Goal: Information Seeking & Learning: Learn about a topic

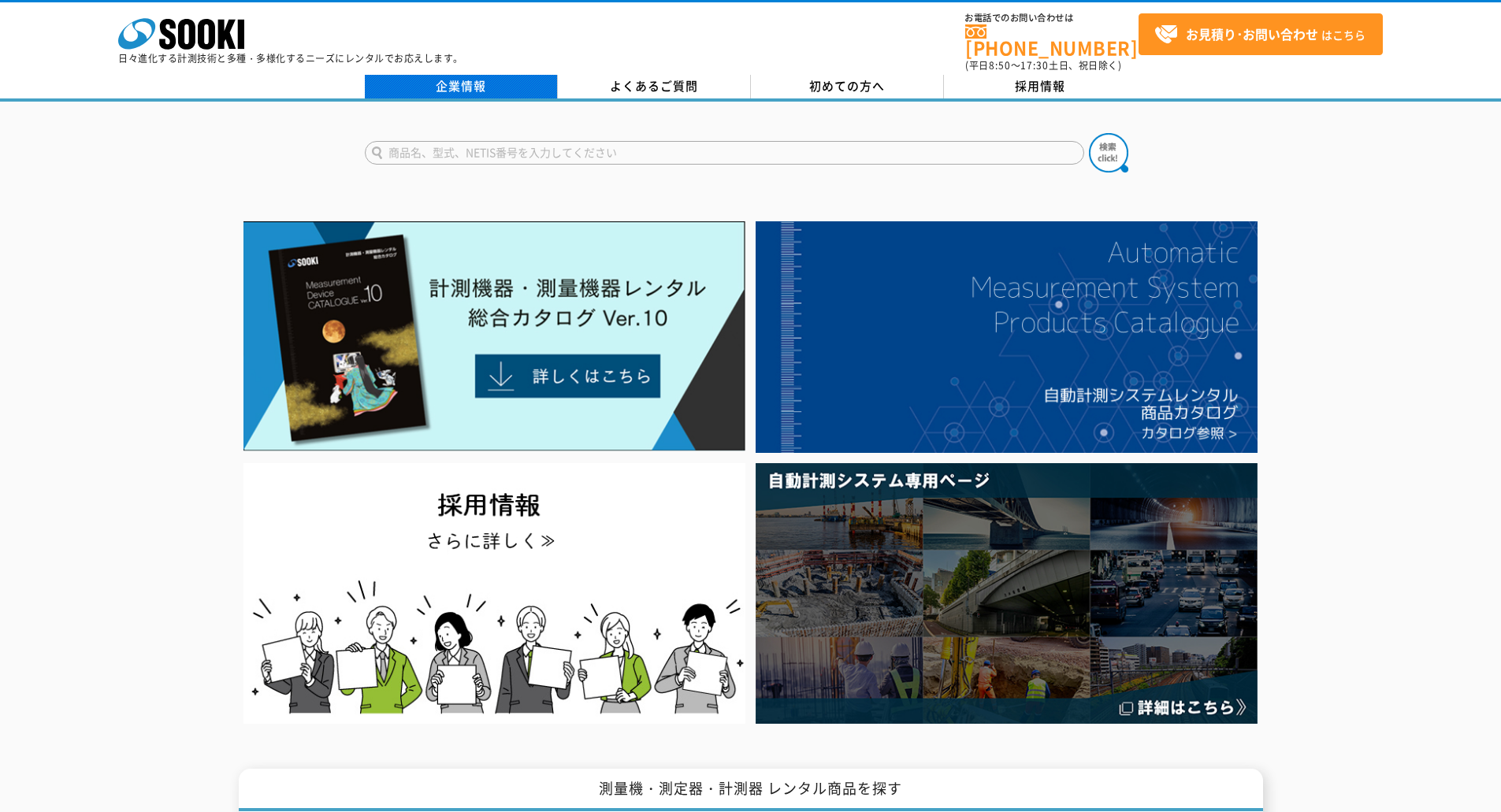
click at [471, 77] on link "企業情報" at bounding box center [461, 86] width 193 height 23
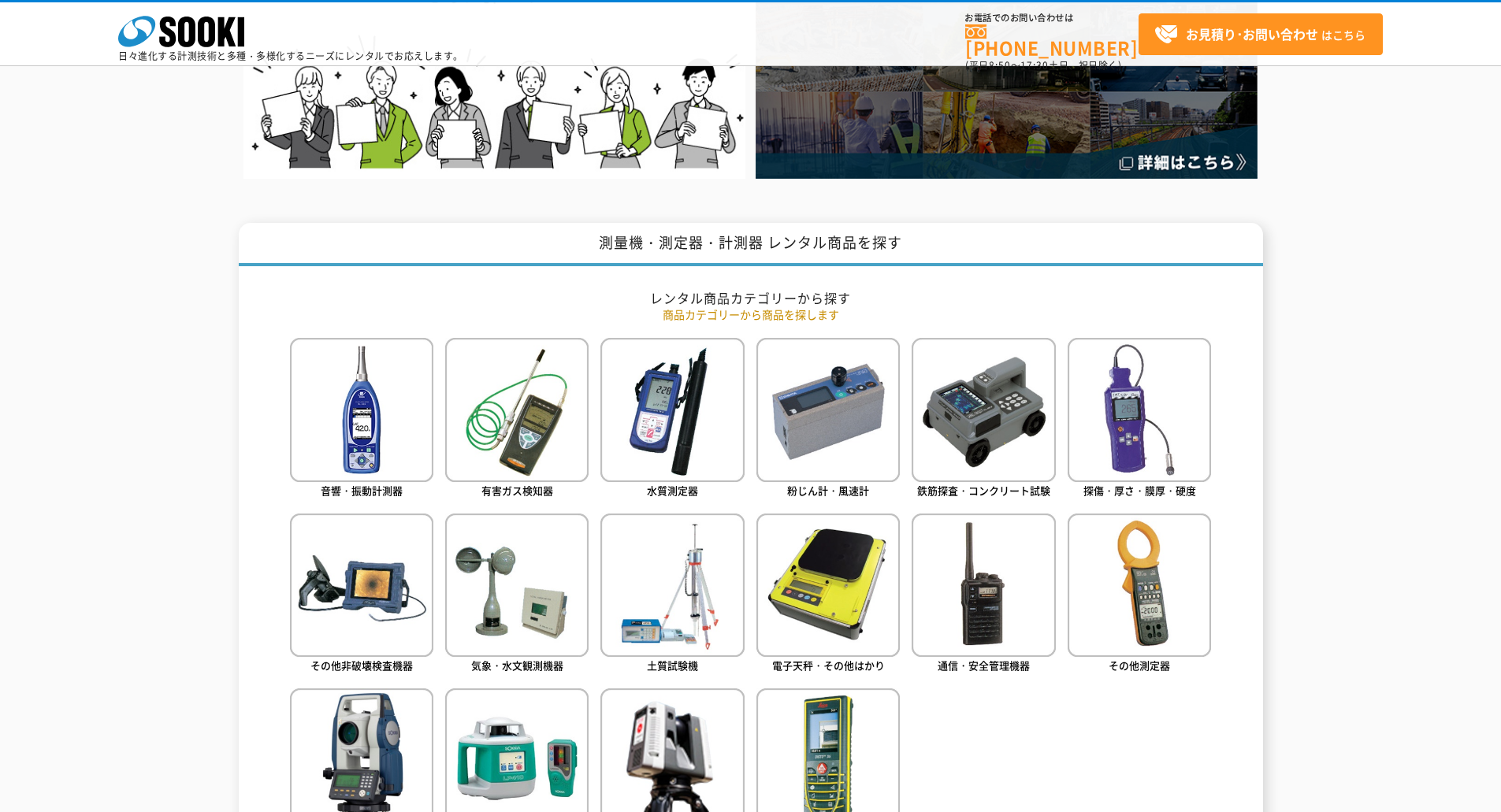
scroll to position [551, 0]
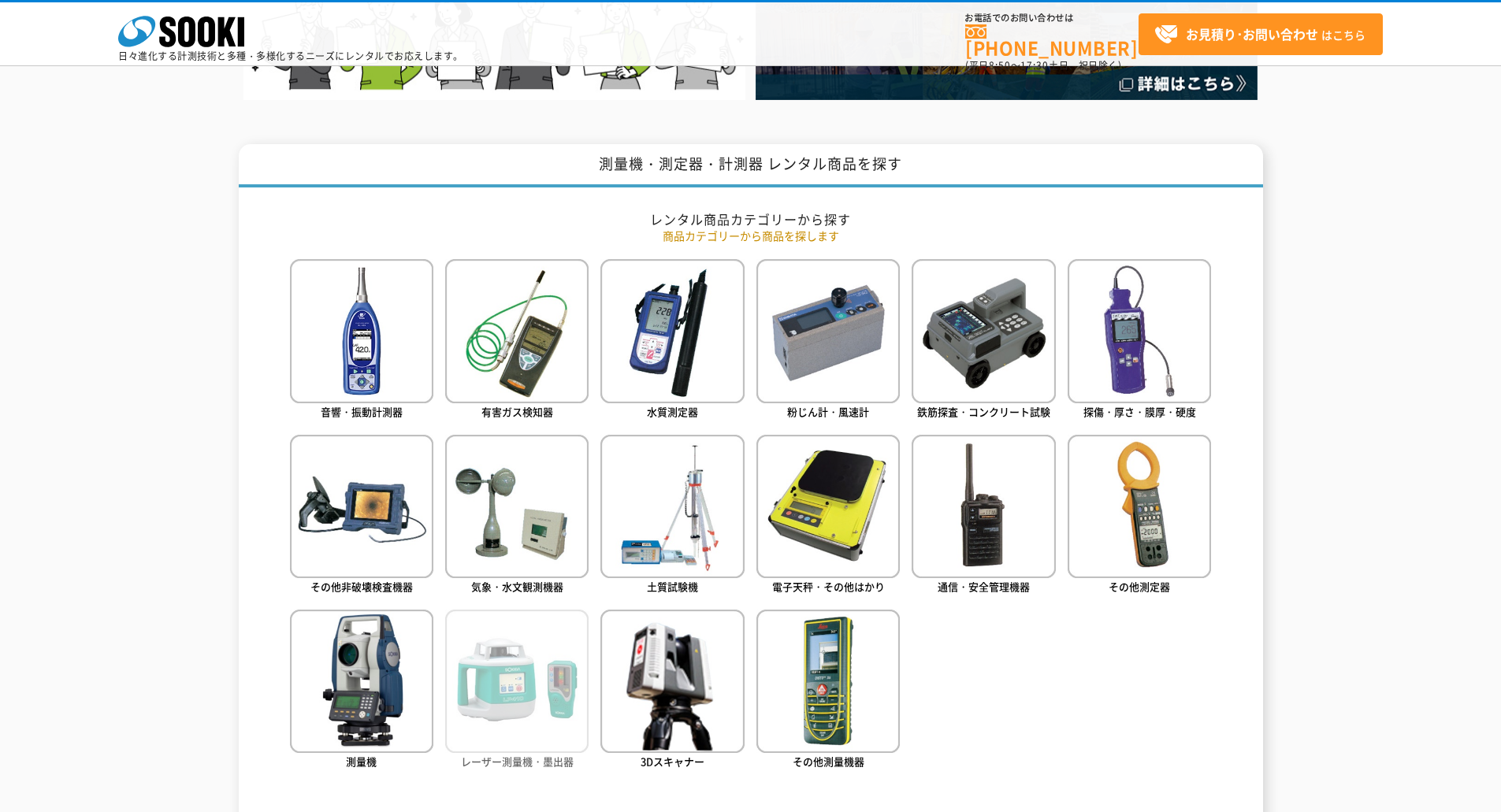
click at [508, 693] on img at bounding box center [517, 681] width 144 height 144
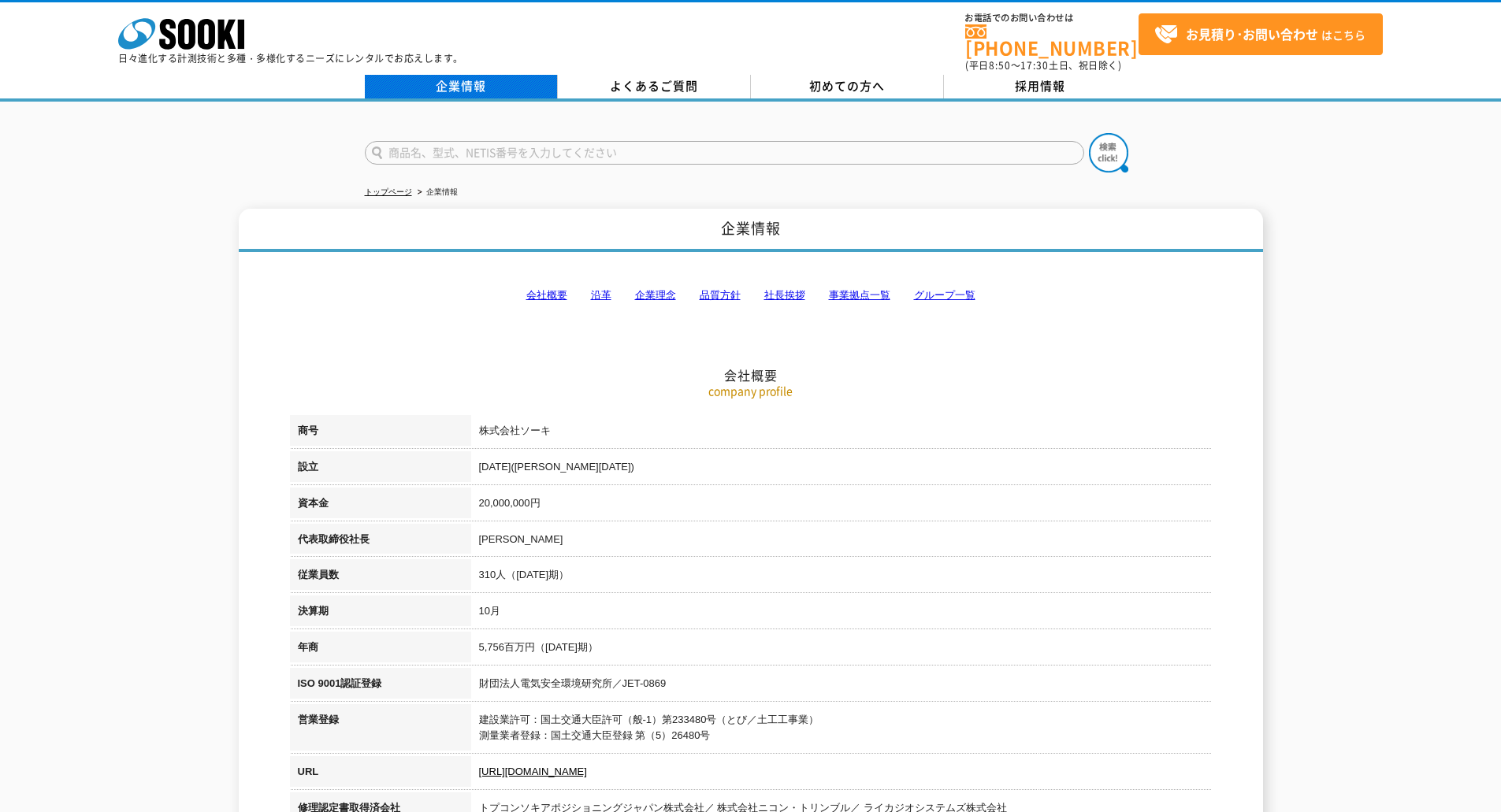
click at [474, 80] on link "企業情報" at bounding box center [461, 86] width 193 height 23
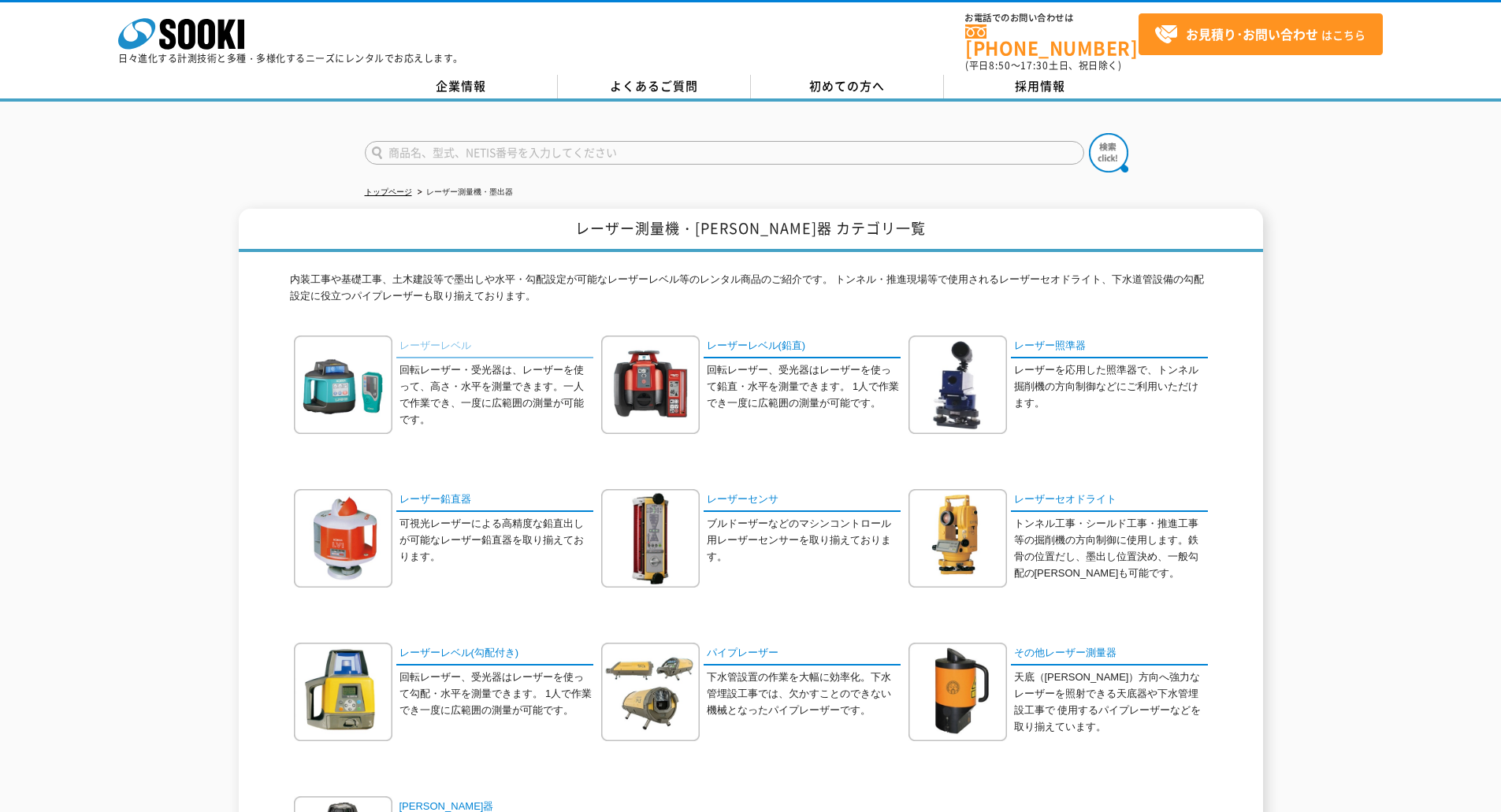
click at [445, 337] on link "レーザーレベル" at bounding box center [494, 347] width 197 height 23
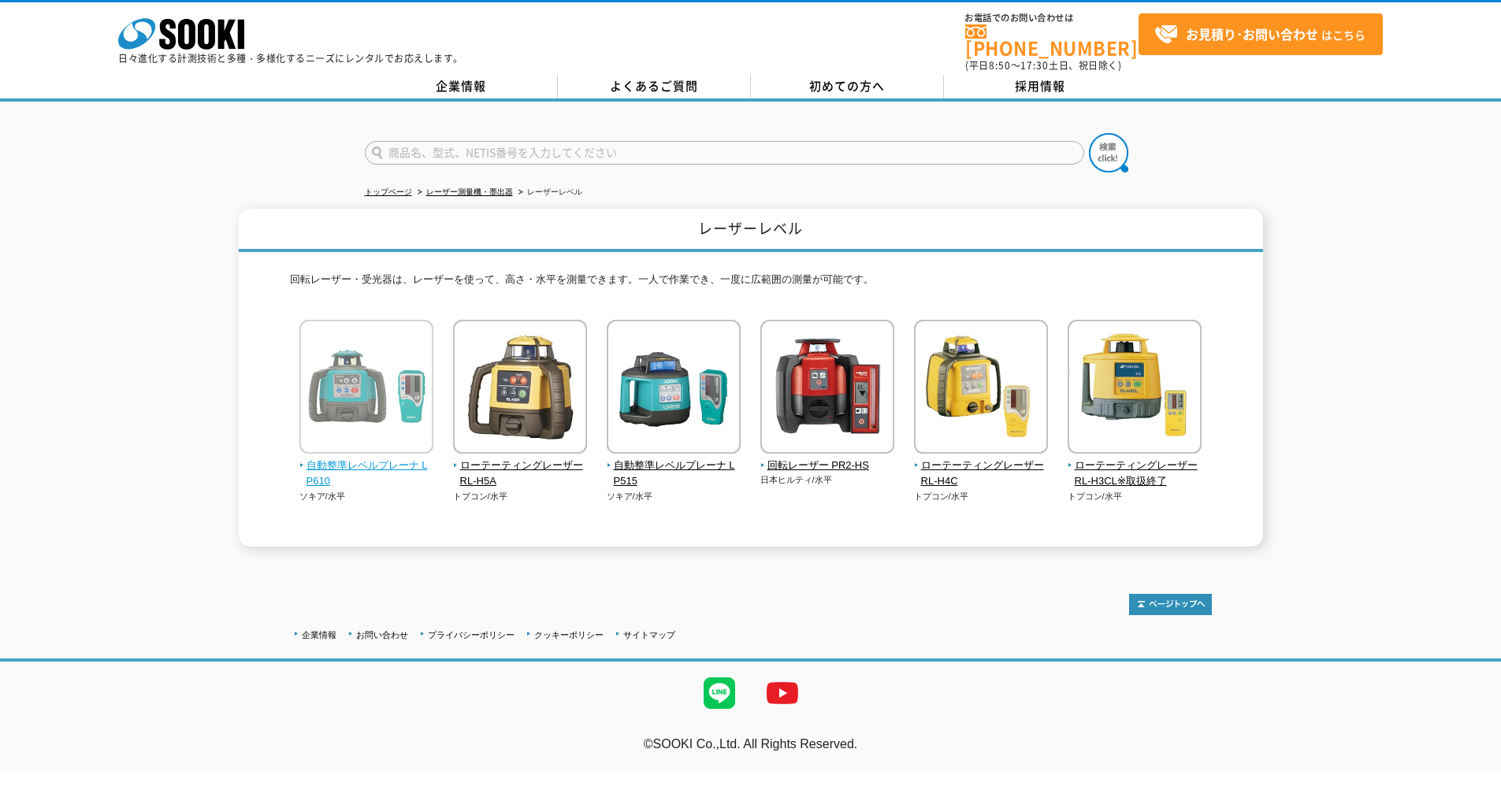
click at [350, 458] on span "自動整準レベルプレーナ LP610" at bounding box center [367, 474] width 135 height 33
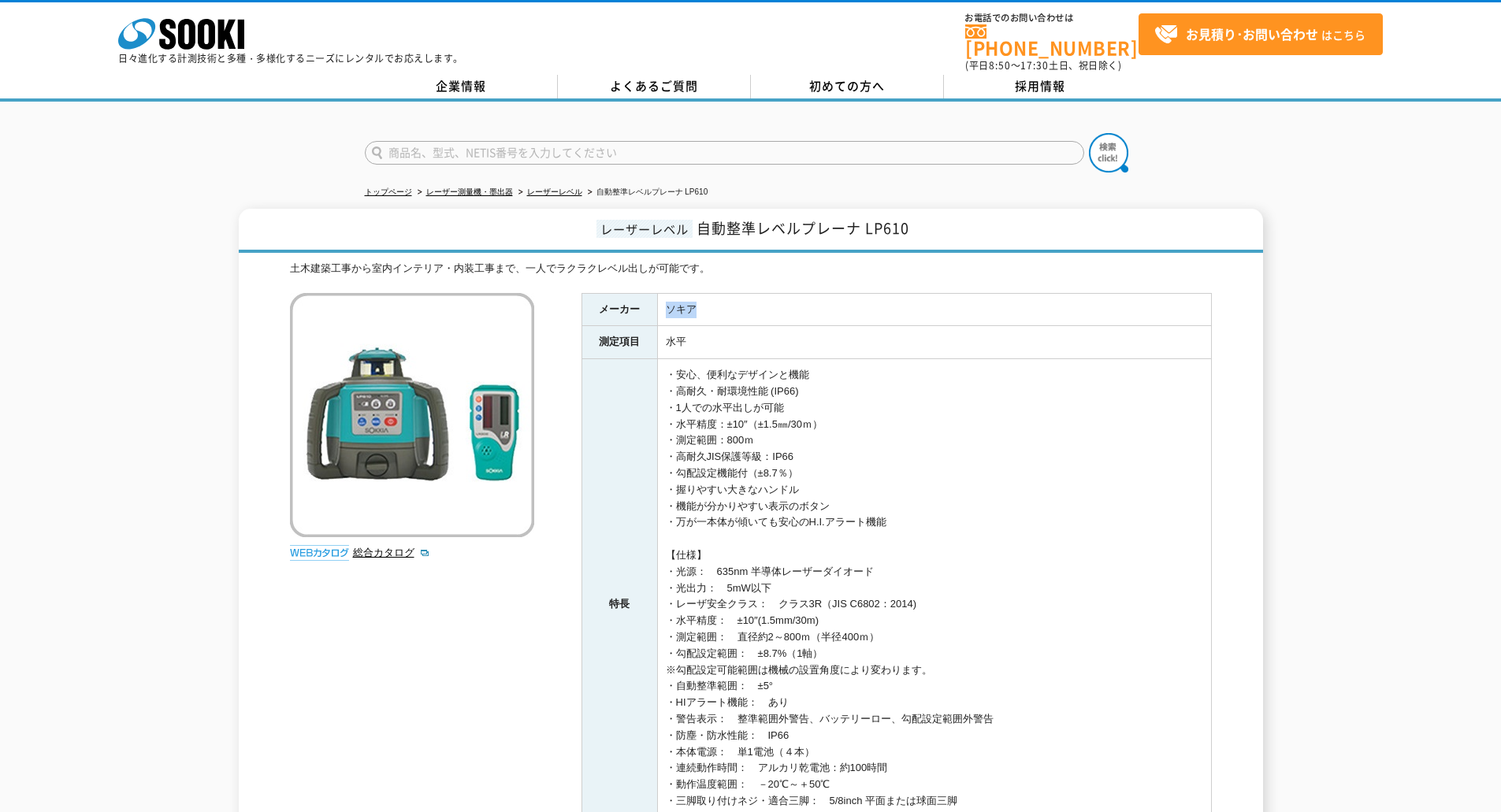
drag, startPoint x: 701, startPoint y: 296, endPoint x: 658, endPoint y: 298, distance: 43.0
click at [658, 298] on td "ソキア" at bounding box center [933, 309] width 554 height 33
